Goal: Find specific page/section: Find specific page/section

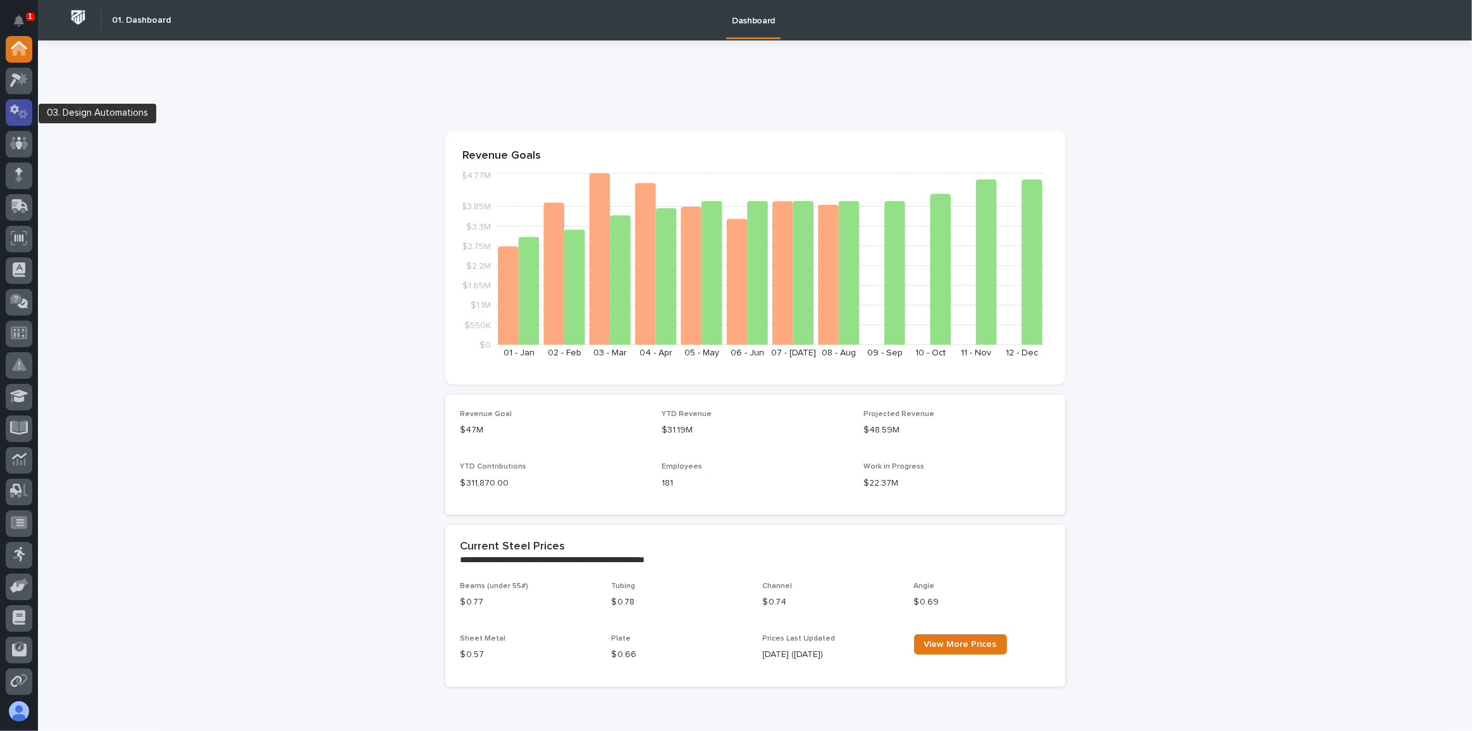
click at [16, 108] on icon at bounding box center [14, 108] width 9 height 9
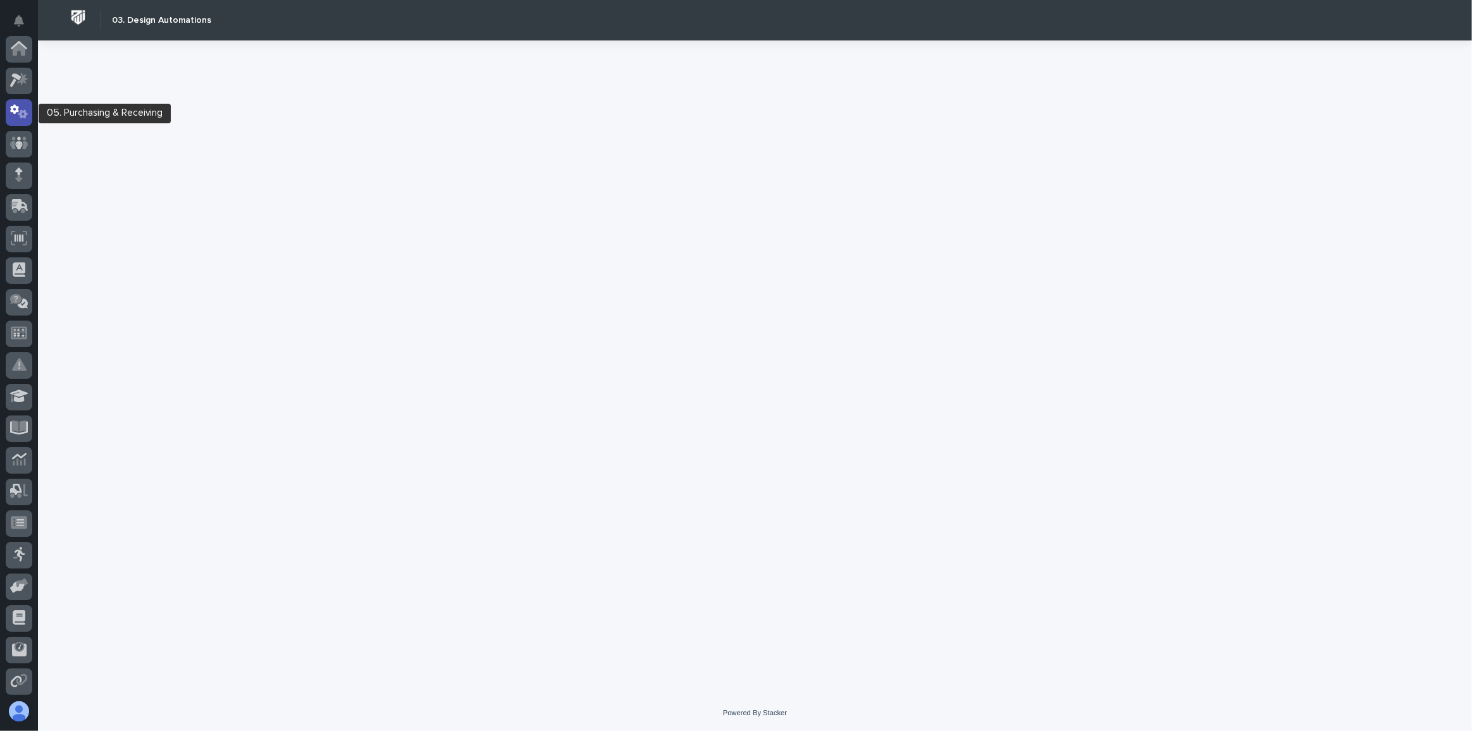
scroll to position [63, 0]
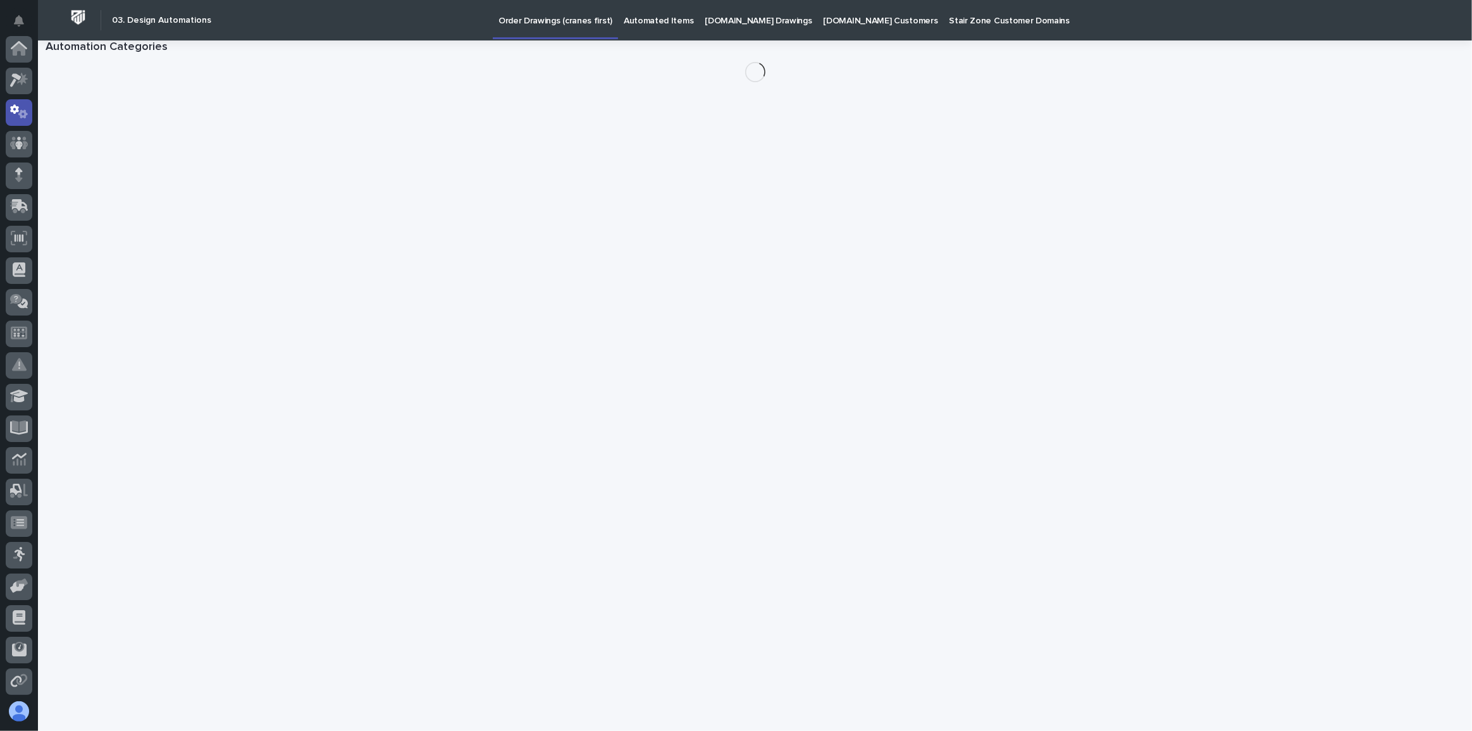
scroll to position [63, 0]
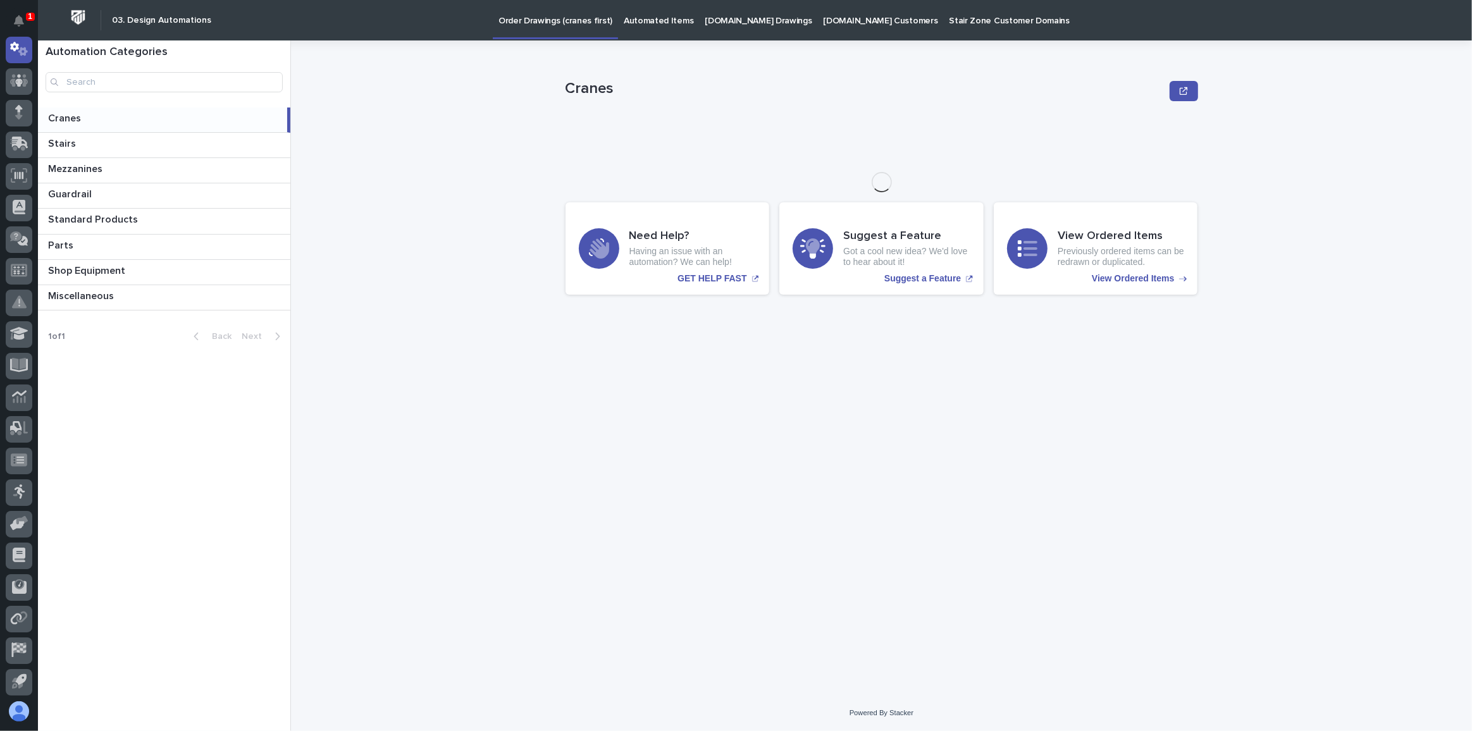
click at [727, 20] on p "StairZone.com Drawings" at bounding box center [757, 13] width 107 height 27
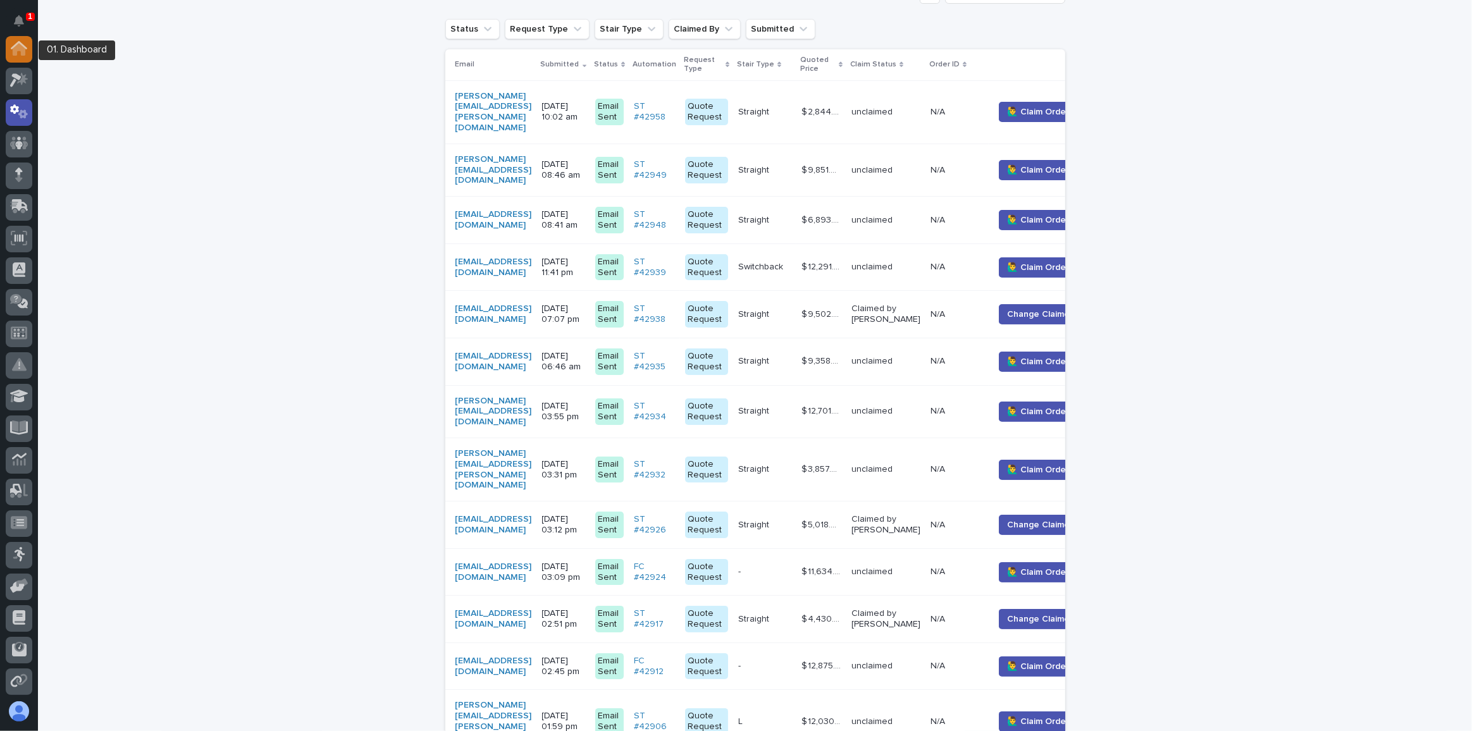
click at [15, 39] on div at bounding box center [19, 49] width 27 height 27
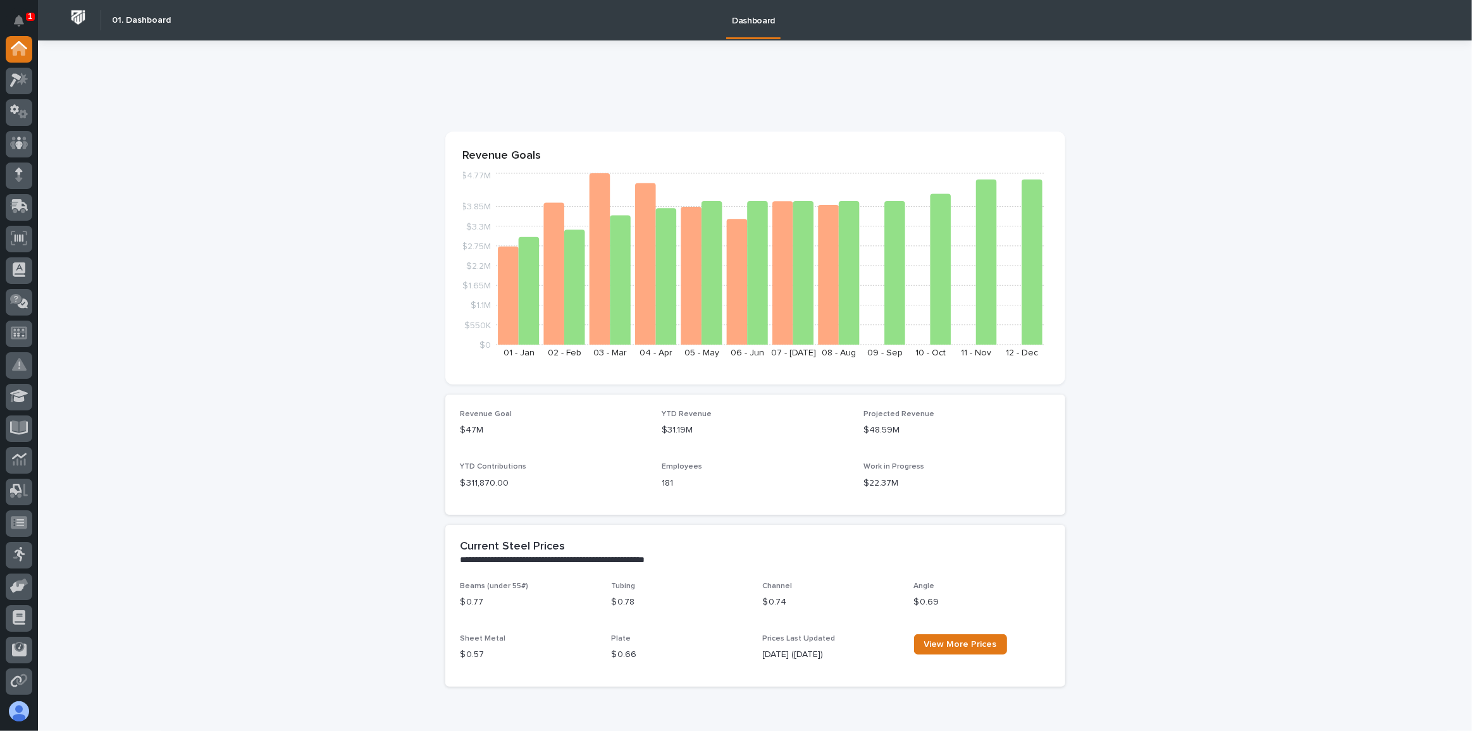
click at [76, 13] on img at bounding box center [77, 17] width 23 height 23
